Goal: Transaction & Acquisition: Purchase product/service

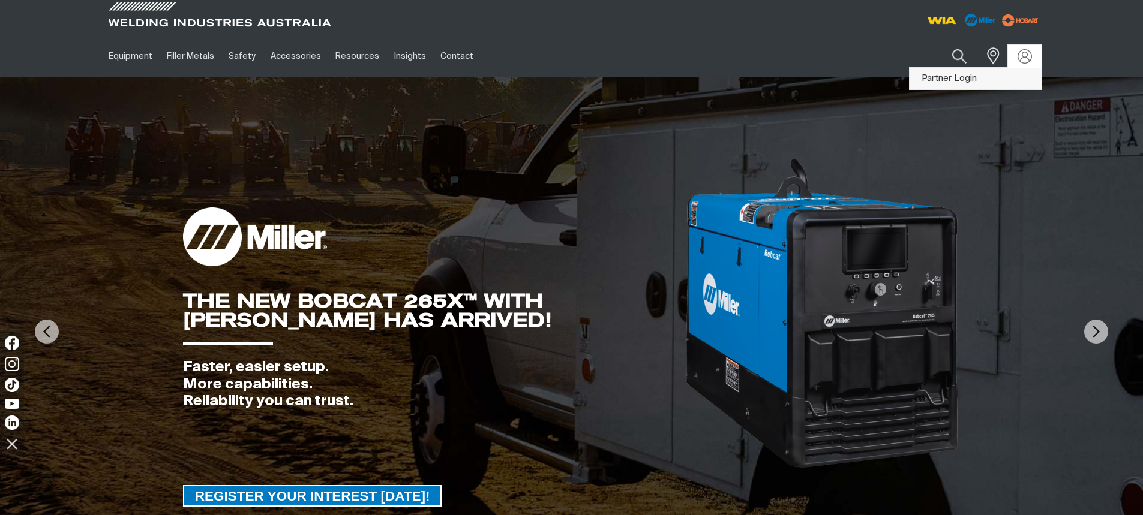
click at [961, 80] on link "Partner Login" at bounding box center [976, 79] width 132 height 22
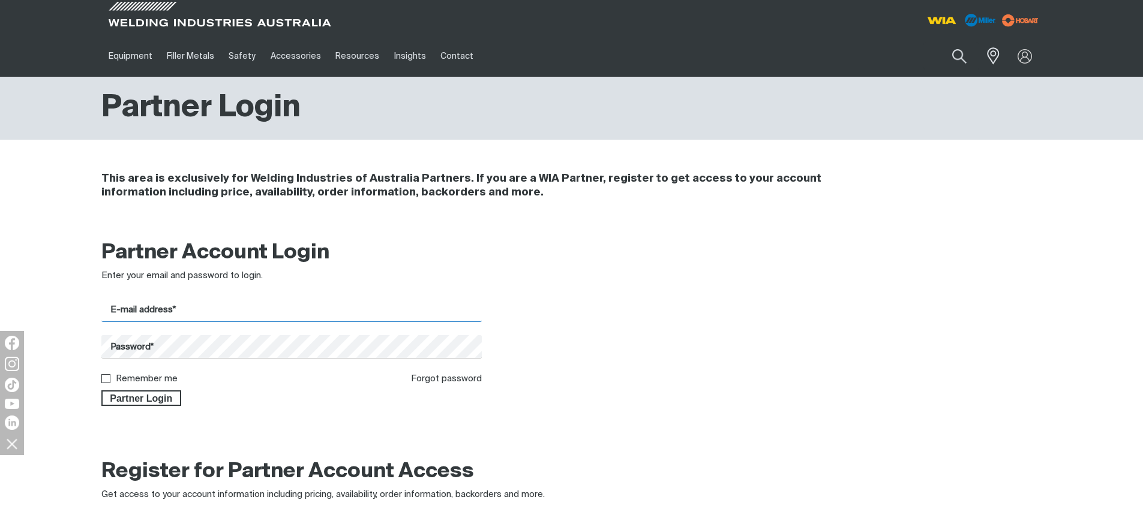
type input "[EMAIL_ADDRESS][DOMAIN_NAME]"
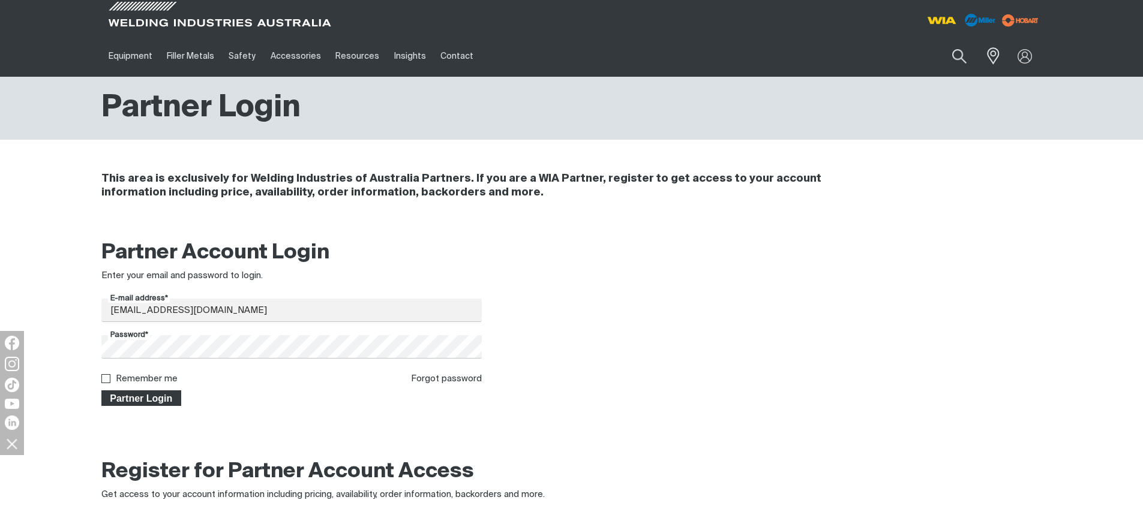
click at [127, 398] on span "Partner Login" at bounding box center [142, 399] width 78 height 16
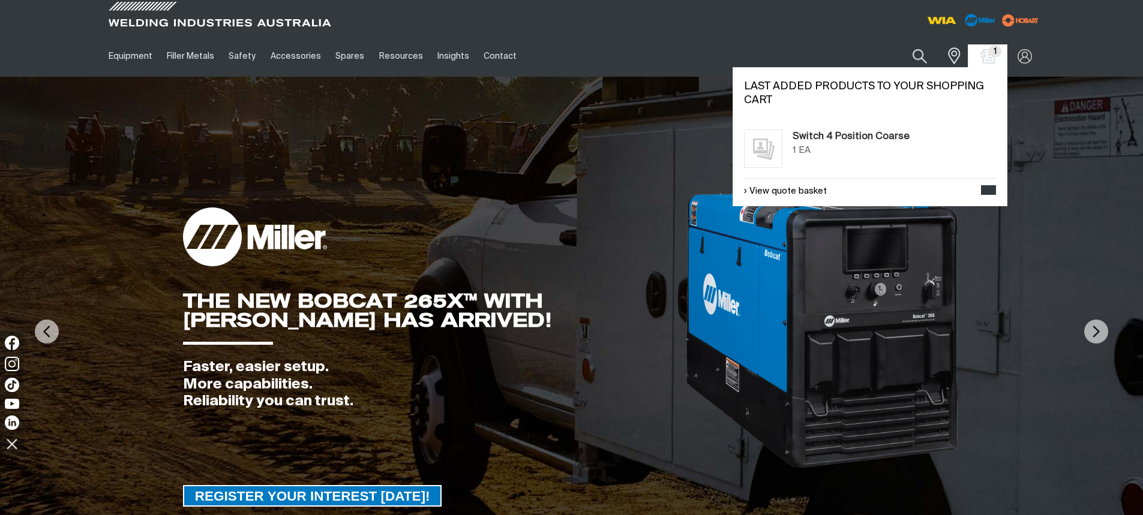
click at [990, 53] on span "1" at bounding box center [995, 51] width 13 height 13
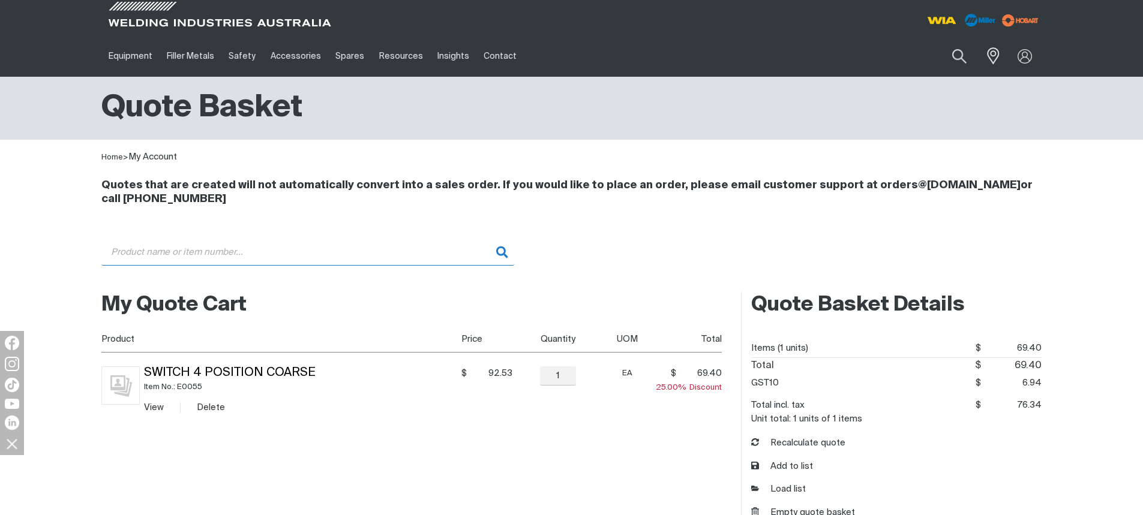
click at [182, 251] on input "Search" at bounding box center [307, 252] width 413 height 27
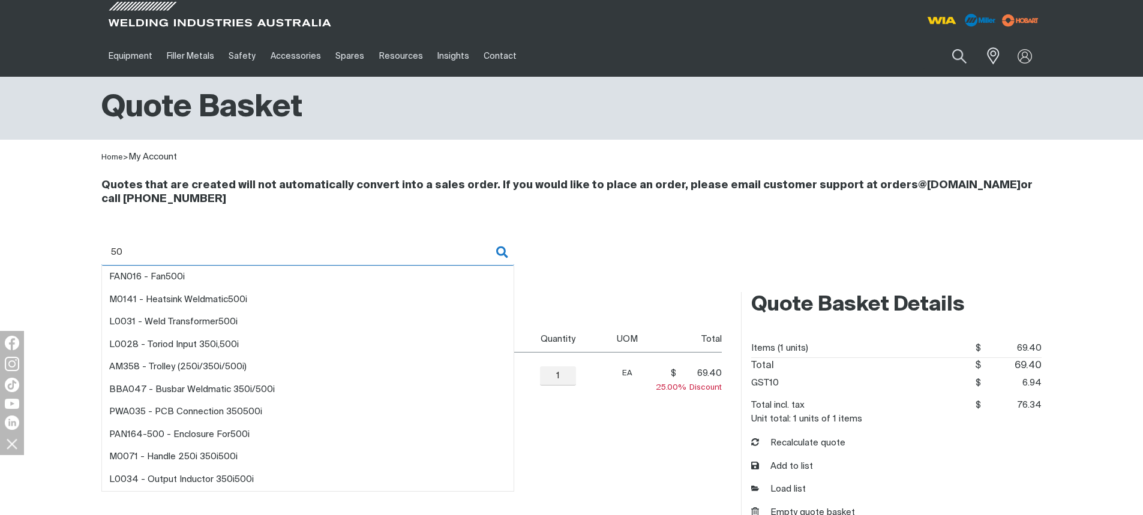
type input "5"
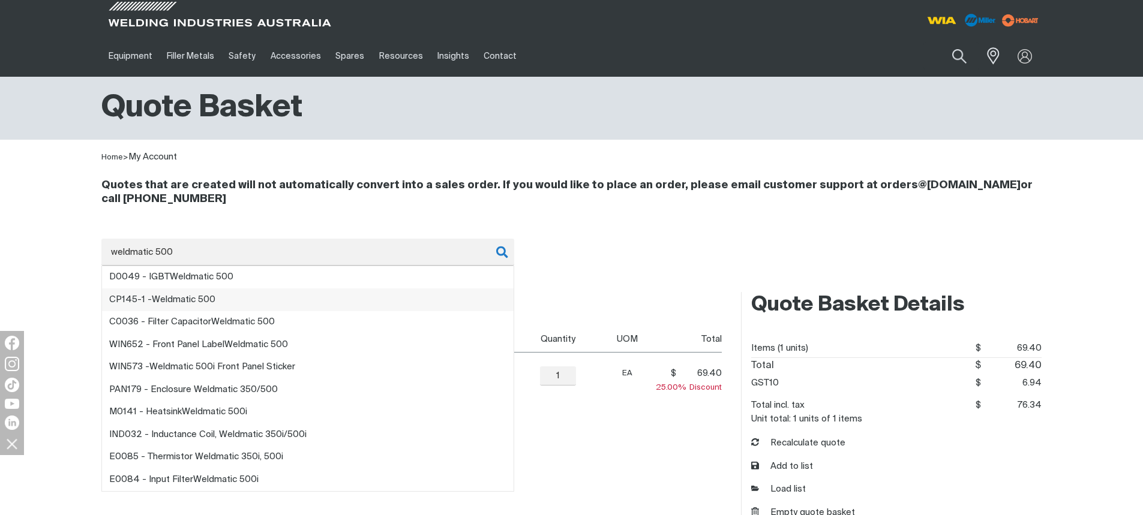
click at [182, 296] on span "Weldmatic 500" at bounding box center [184, 299] width 64 height 9
type input "CP145-1 - Weldmatic 500"
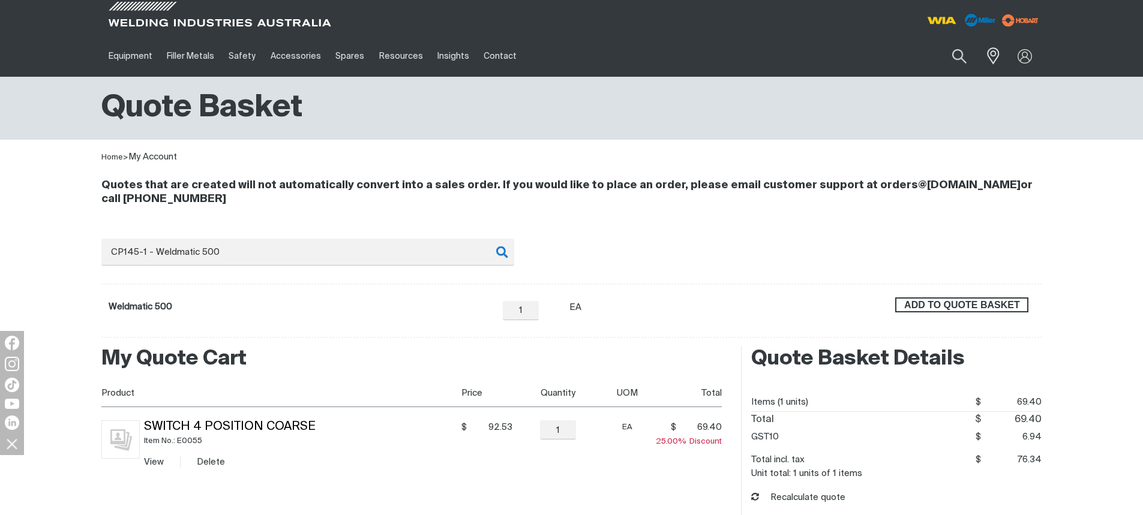
click at [954, 302] on span "ADD TO QUOTE BASKET" at bounding box center [962, 306] width 131 height 16
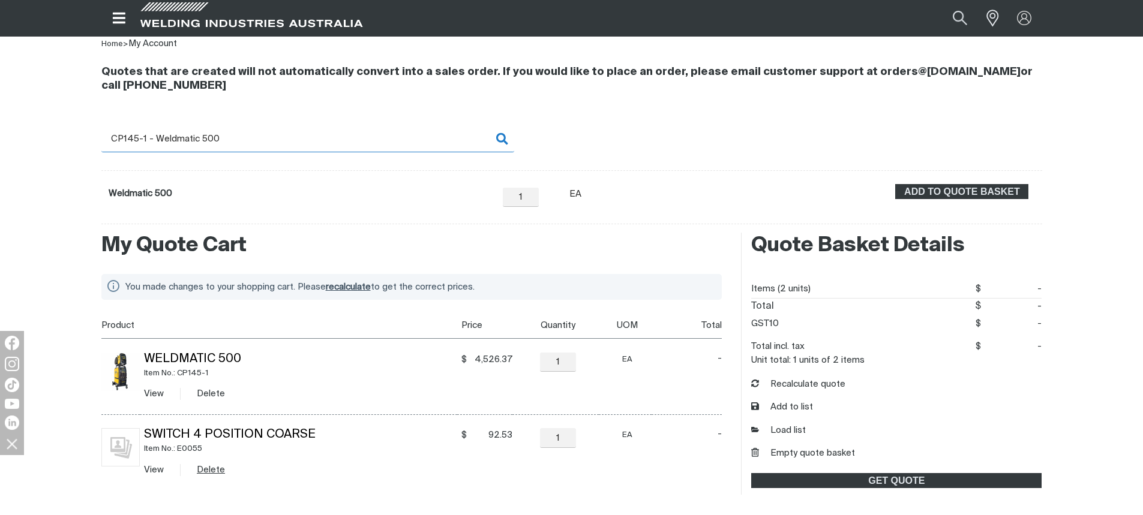
scroll to position [120, 0]
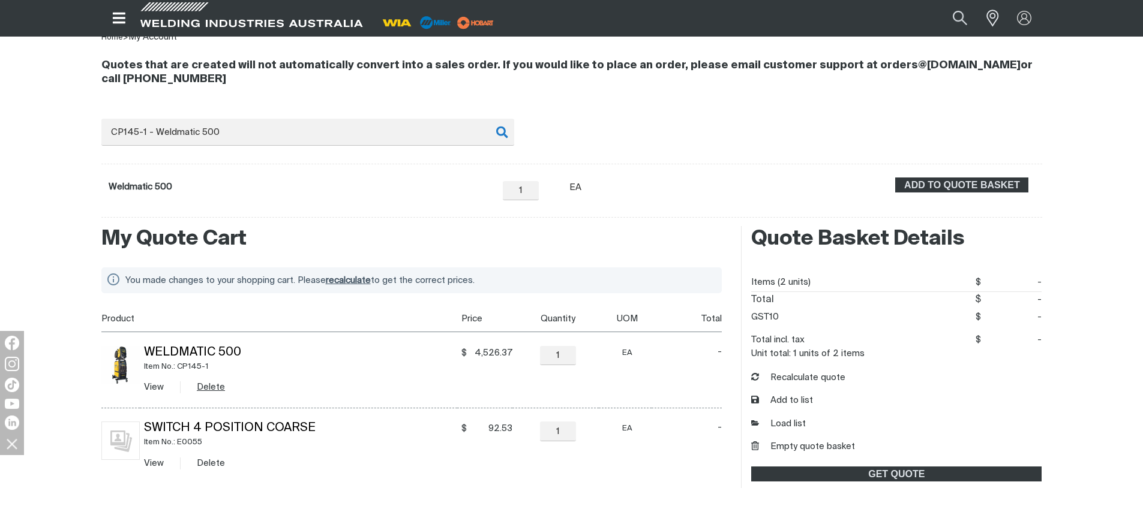
click at [206, 388] on button "Delete" at bounding box center [211, 387] width 28 height 14
